Goal: Use online tool/utility: Utilize a website feature to perform a specific function

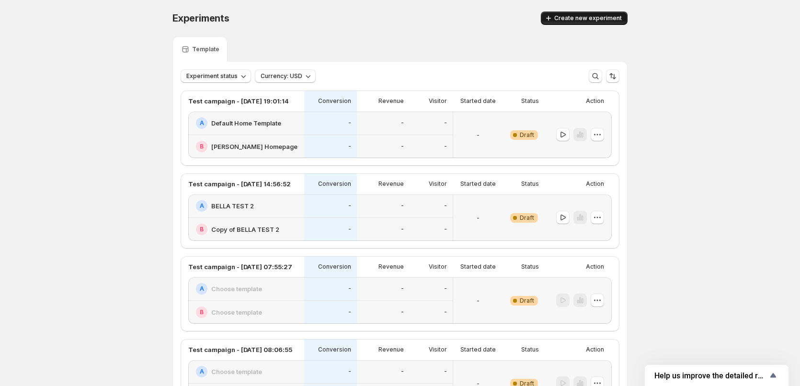
click at [576, 13] on button "Create new experiment" at bounding box center [584, 18] width 87 height 13
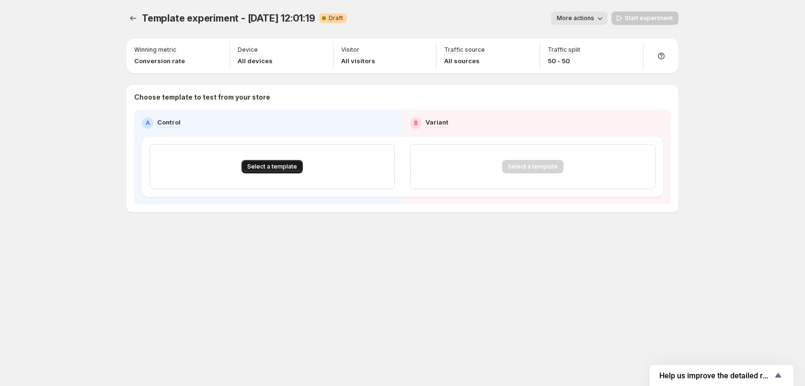
click at [275, 167] on span "Select a template" at bounding box center [272, 167] width 50 height 8
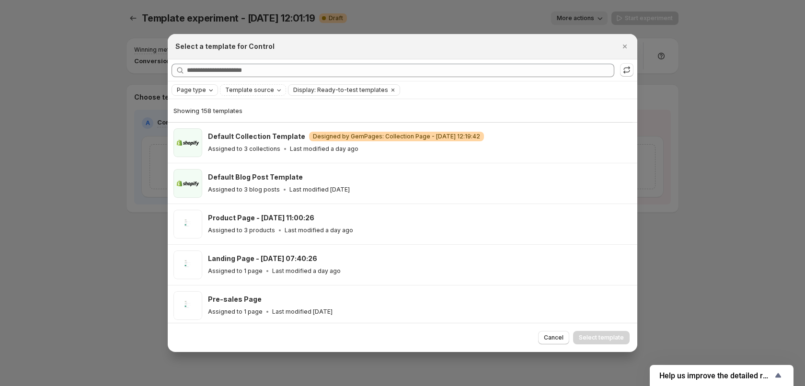
click at [209, 89] on icon "Page type" at bounding box center [211, 90] width 8 height 8
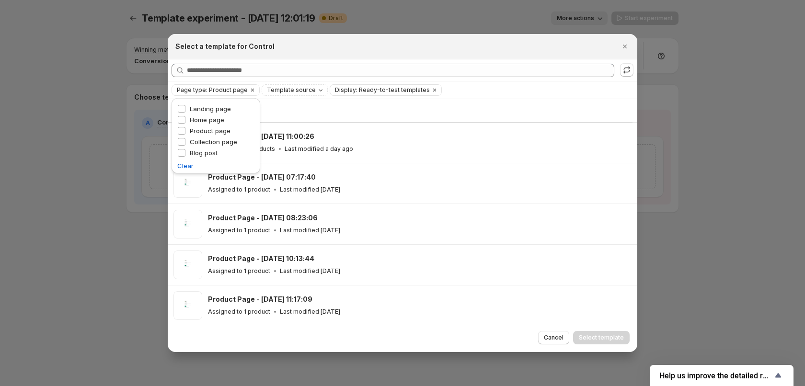
click at [466, 91] on div "Page type: Product page Template source Display: Ready-to-test templates Clear …" at bounding box center [403, 90] width 462 height 12
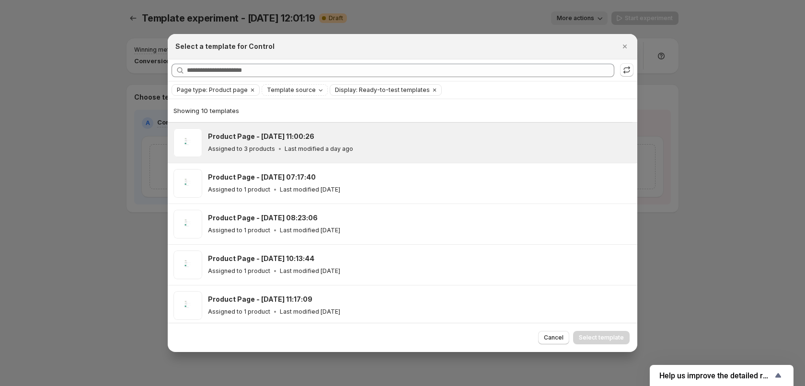
click at [323, 142] on div "Product Page - May 6, 11:00:26 Assigned to 3 products Last modified a day ago" at bounding box center [418, 143] width 421 height 22
click at [596, 335] on span "Select template" at bounding box center [601, 338] width 45 height 8
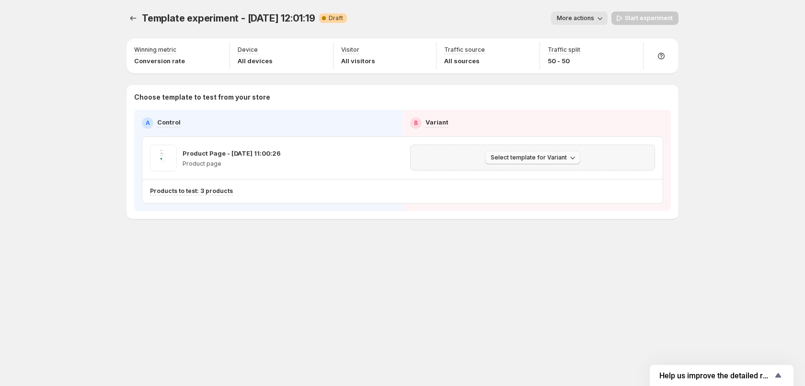
click at [527, 158] on span "Select template for Variant" at bounding box center [529, 158] width 76 height 8
click at [530, 179] on span "Select an existing template" at bounding box center [525, 178] width 81 height 8
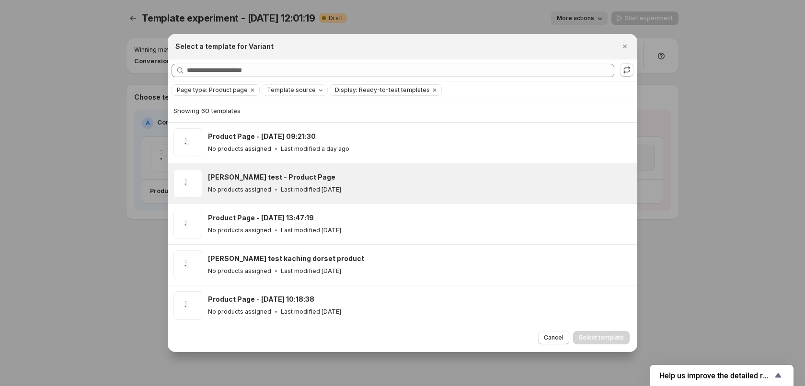
click at [369, 190] on div "No products assigned Last modified 6 days ago" at bounding box center [418, 190] width 421 height 10
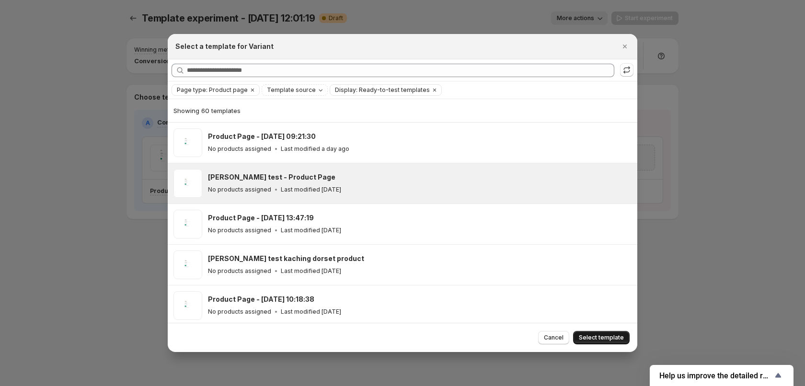
click at [607, 338] on span "Select template" at bounding box center [601, 338] width 45 height 8
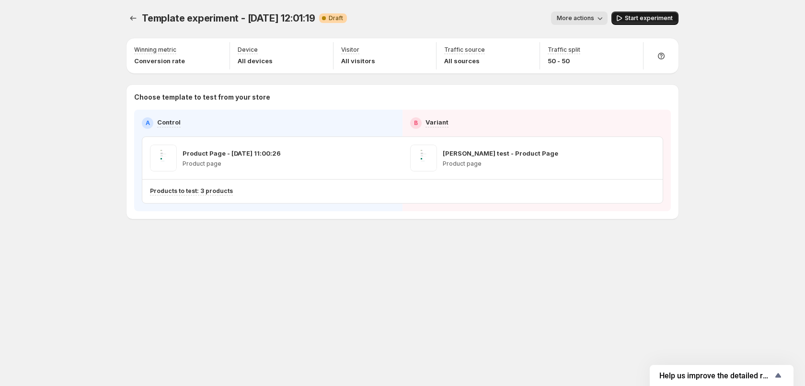
click at [641, 17] on span "Start experiment" at bounding box center [649, 18] width 48 height 8
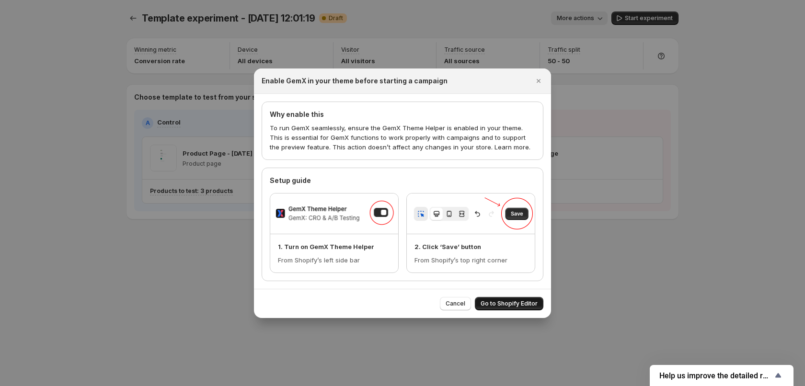
click at [512, 305] on span "Go to Shopify Editor" at bounding box center [509, 304] width 57 height 8
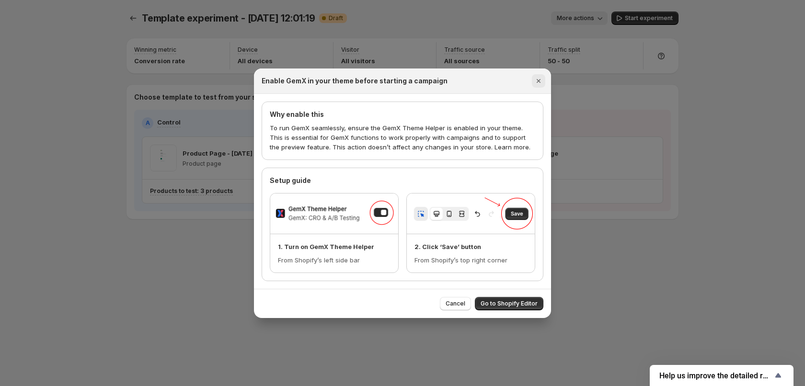
click at [536, 81] on icon "Close" at bounding box center [539, 81] width 10 height 10
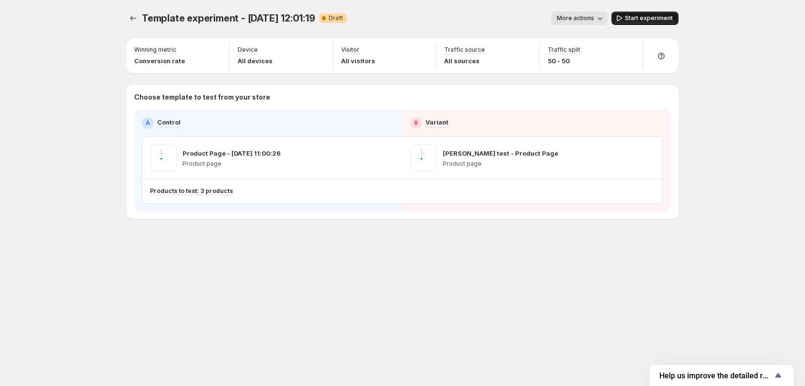
click at [653, 17] on span "Start experiment" at bounding box center [649, 18] width 48 height 8
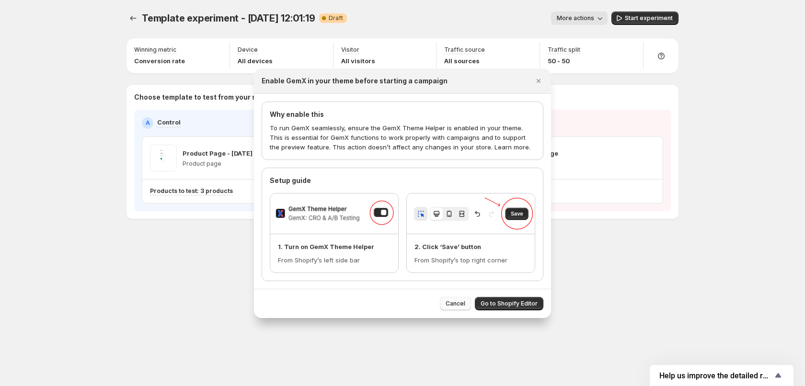
click at [461, 307] on span "Cancel" at bounding box center [456, 304] width 20 height 8
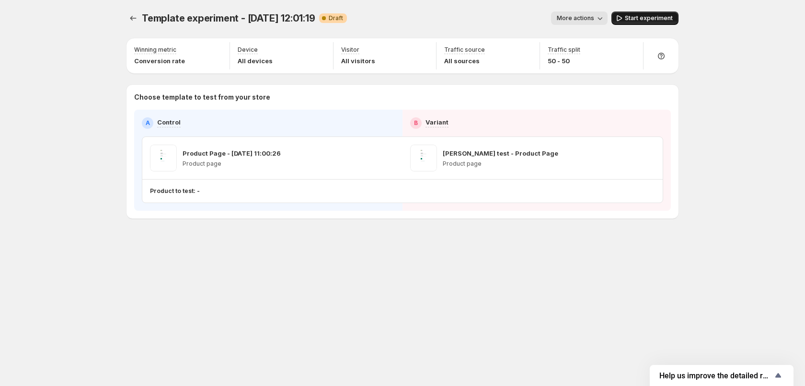
click at [664, 16] on span "Start experiment" at bounding box center [649, 18] width 48 height 8
